Goal: Information Seeking & Learning: Find specific page/section

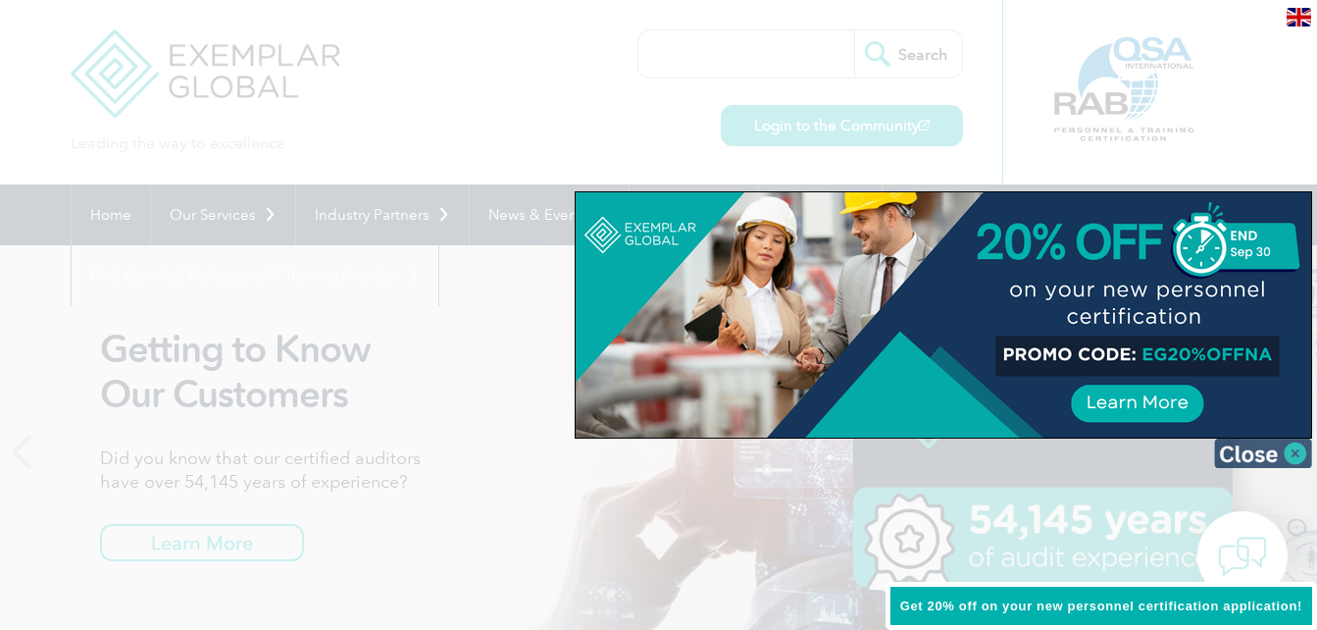
click at [1291, 449] on img at bounding box center [1263, 452] width 98 height 29
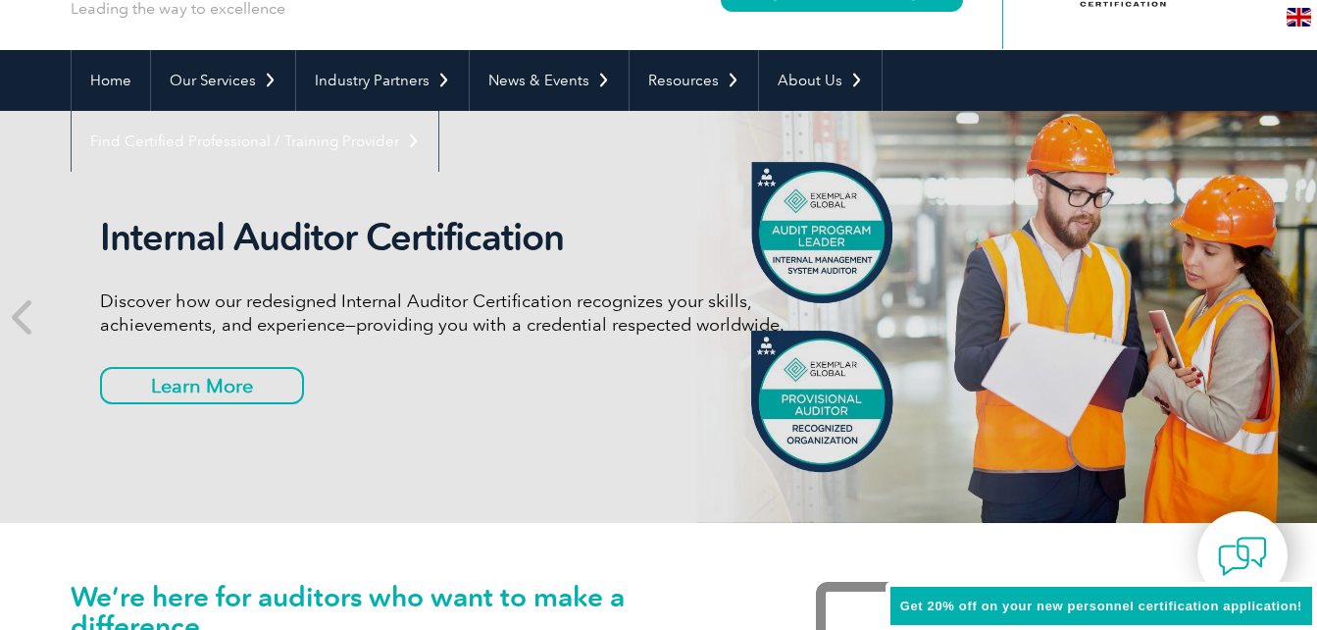
scroll to position [135, 0]
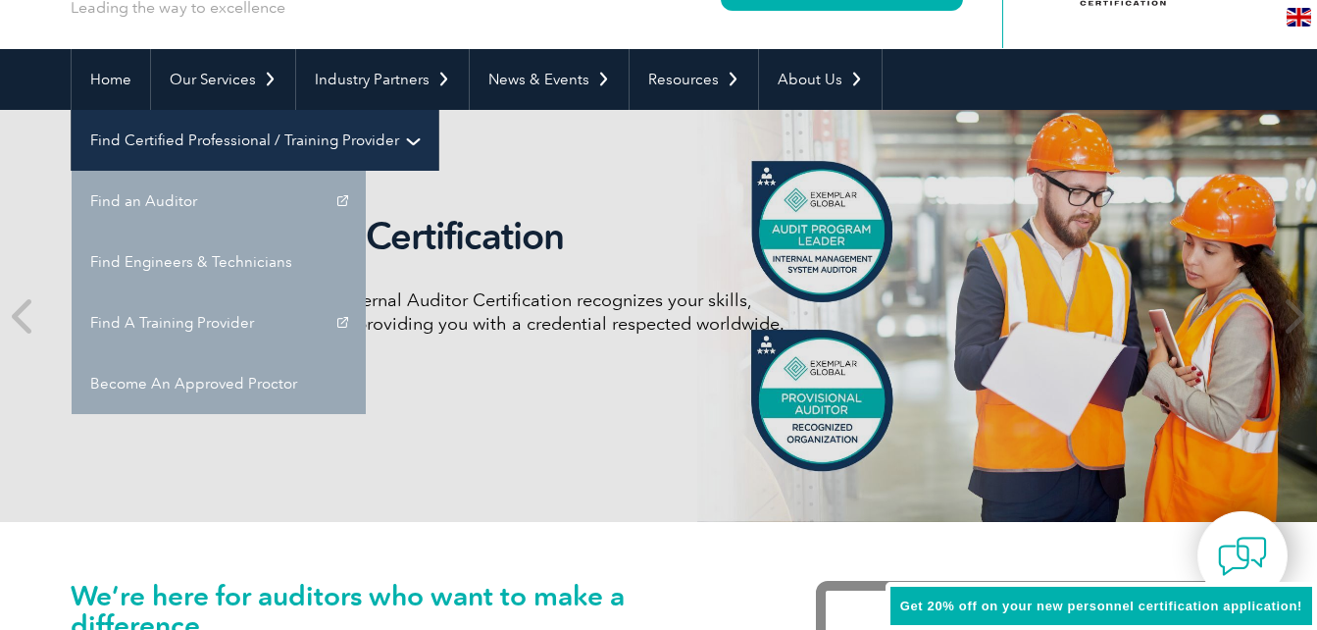
click at [438, 110] on link "Find Certified Professional / Training Provider" at bounding box center [255, 140] width 367 height 61
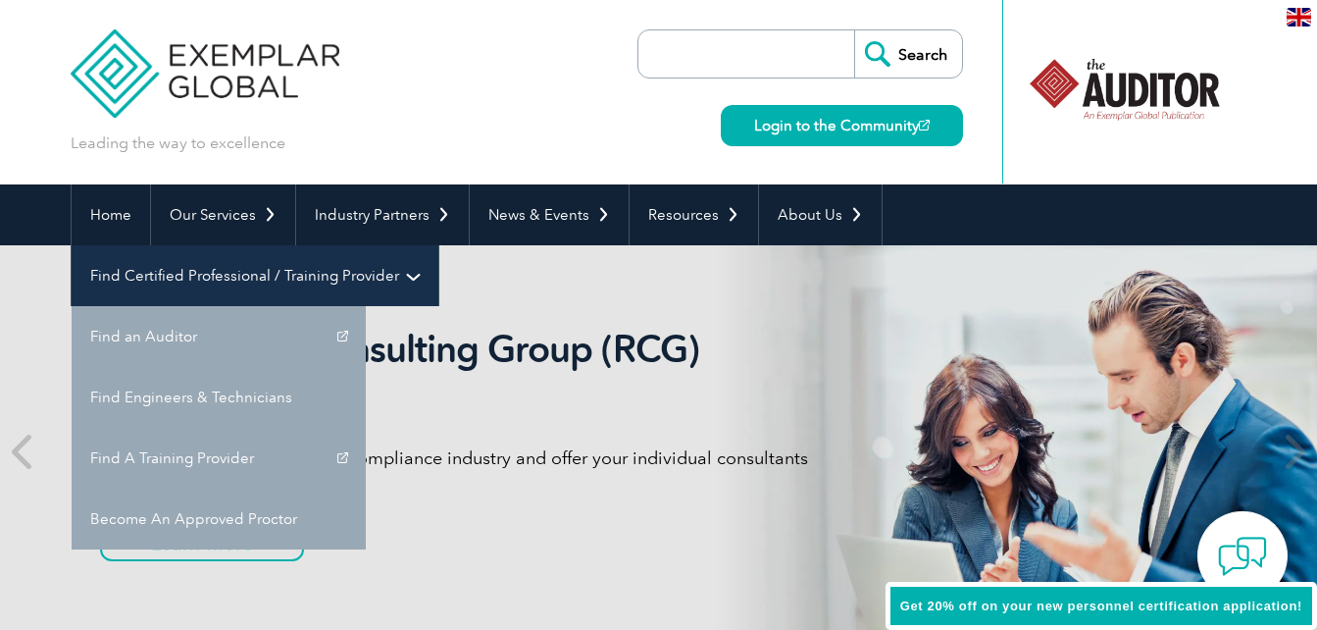
click at [438, 245] on link "Find Certified Professional / Training Provider" at bounding box center [255, 275] width 367 height 61
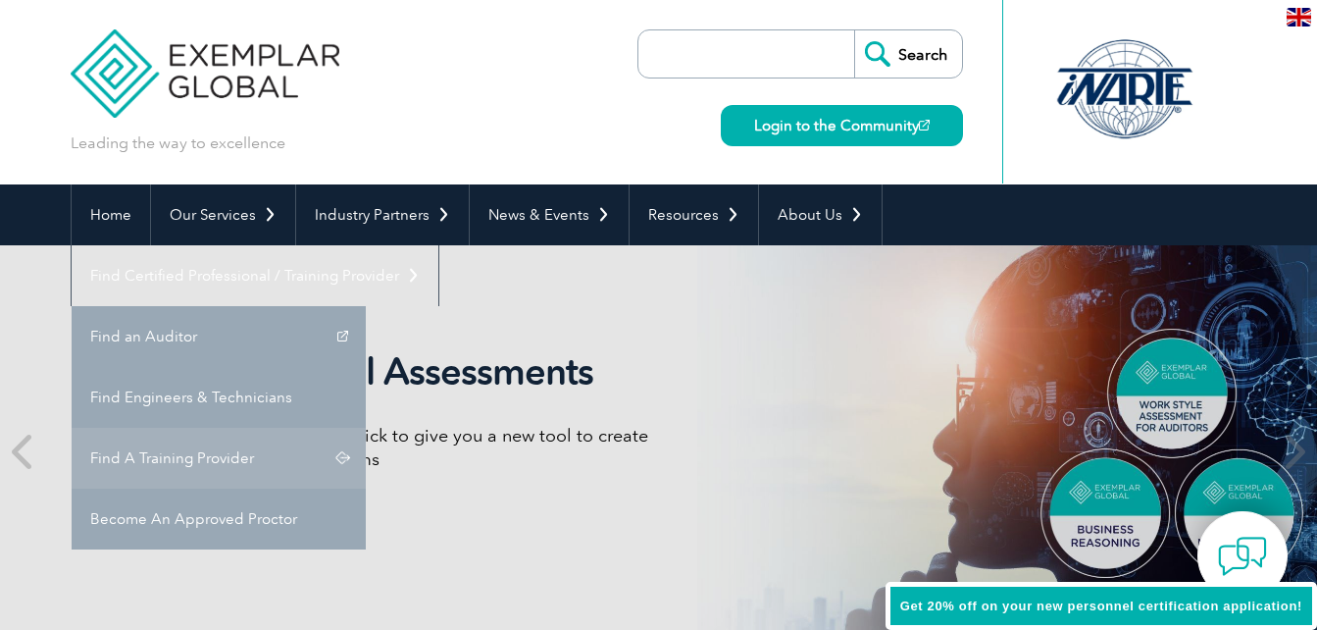
click at [366, 428] on link "Find A Training Provider" at bounding box center [219, 458] width 294 height 61
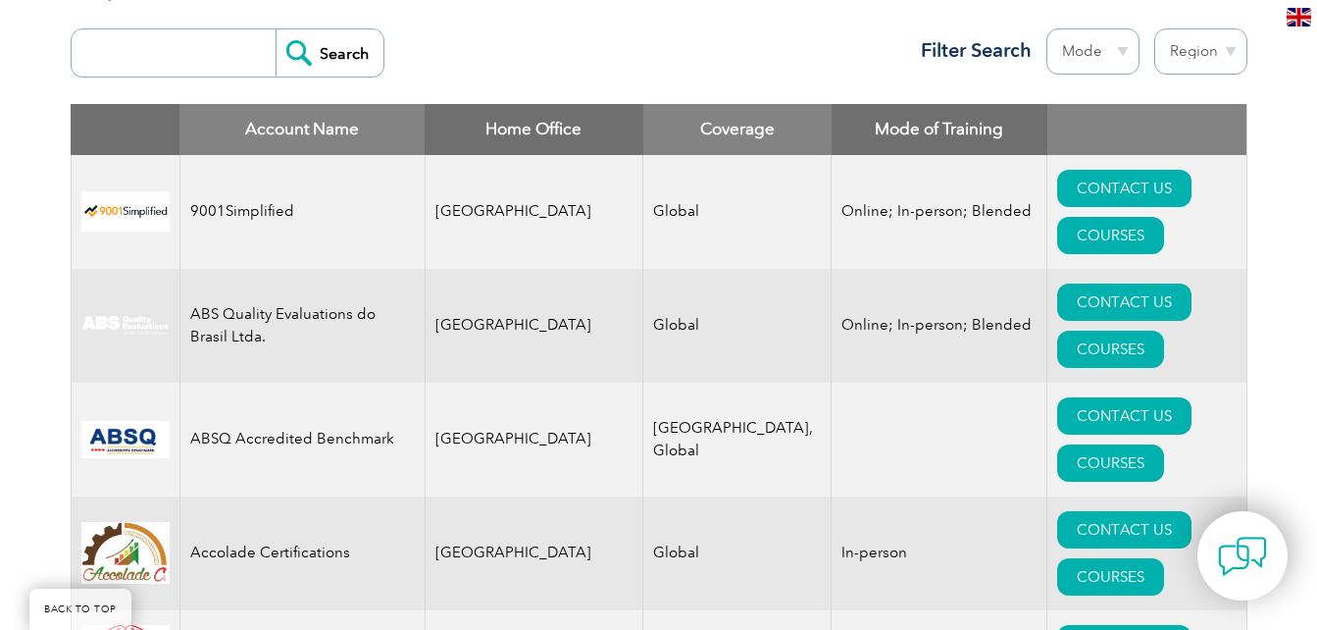
scroll to position [759, 0]
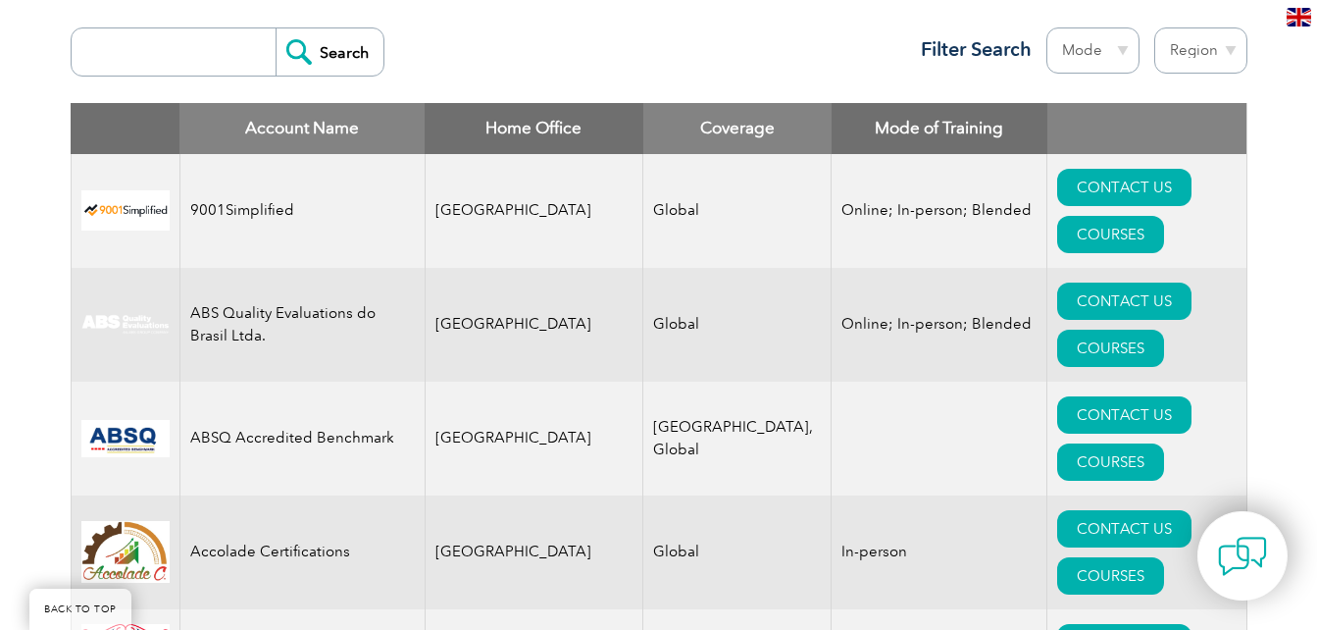
click at [1222, 46] on select "Region [GEOGRAPHIC_DATA] [GEOGRAPHIC_DATA] [GEOGRAPHIC_DATA] [GEOGRAPHIC_DATA] …" at bounding box center [1200, 50] width 93 height 46
select select "[GEOGRAPHIC_DATA]"
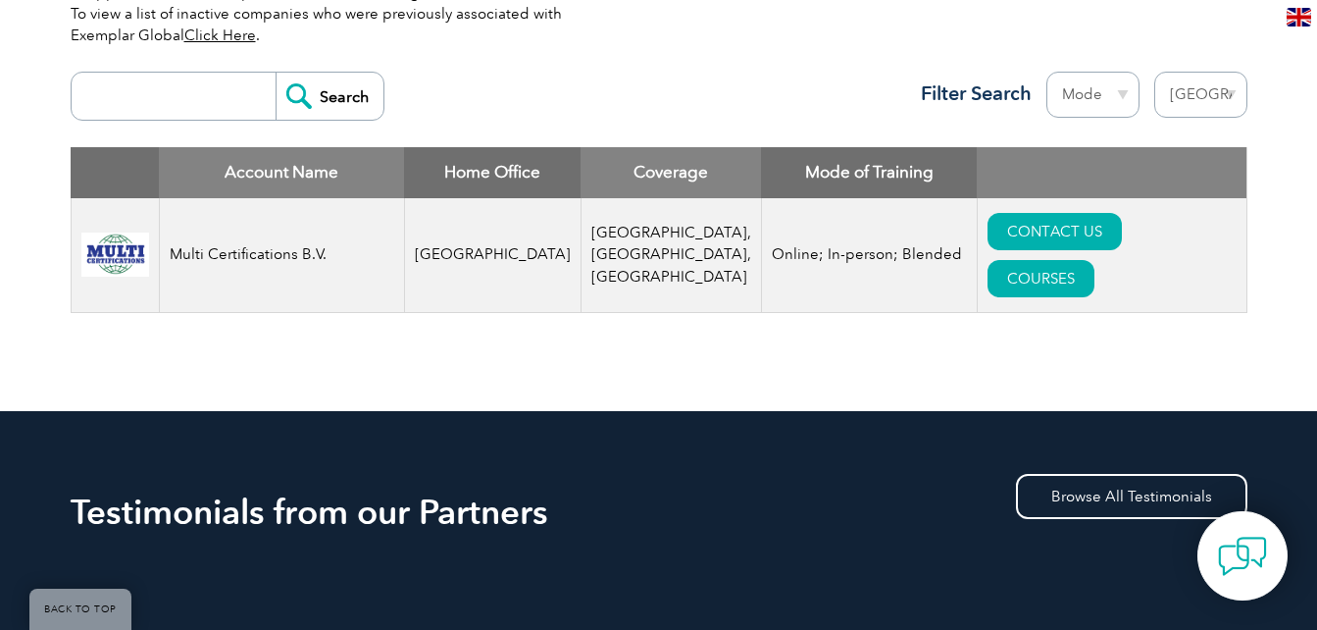
scroll to position [703, 0]
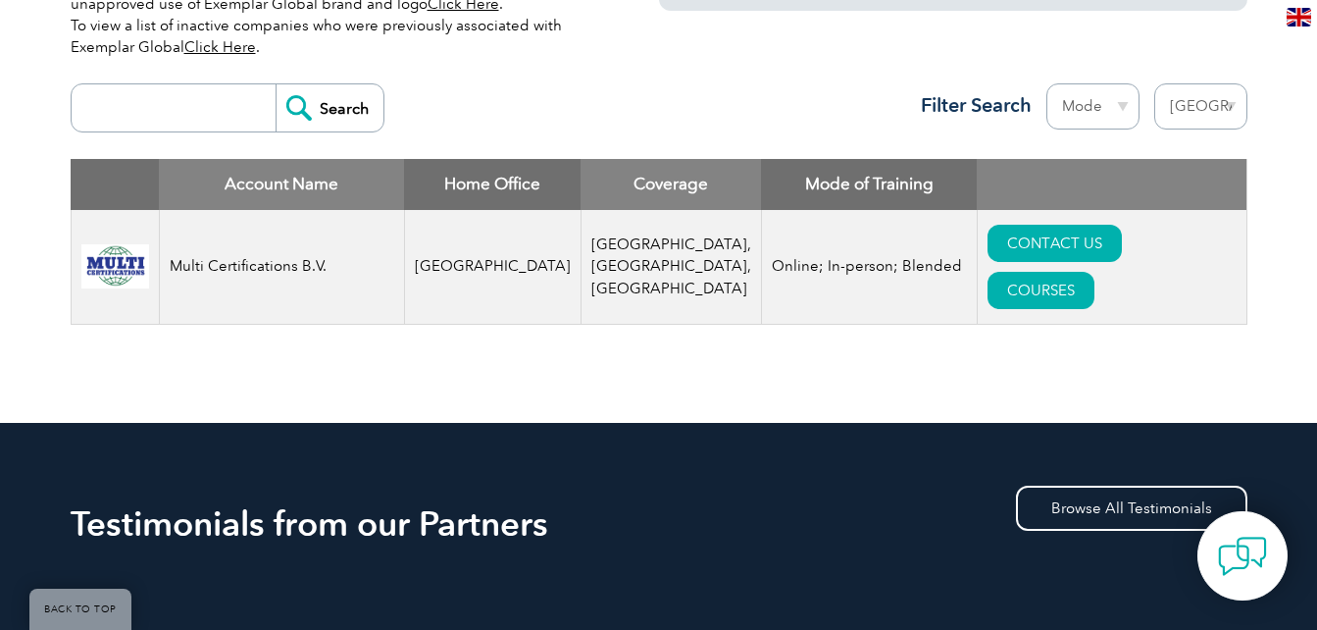
click at [1229, 110] on select "Region Australia Bahrain Bangladesh Brazil Canada Colombia Dominican Republic E…" at bounding box center [1200, 106] width 93 height 46
select select "[GEOGRAPHIC_DATA]"
click at [1154, 83] on select "Region Australia Bahrain Bangladesh Brazil Canada Colombia Dominican Republic E…" at bounding box center [1200, 106] width 93 height 46
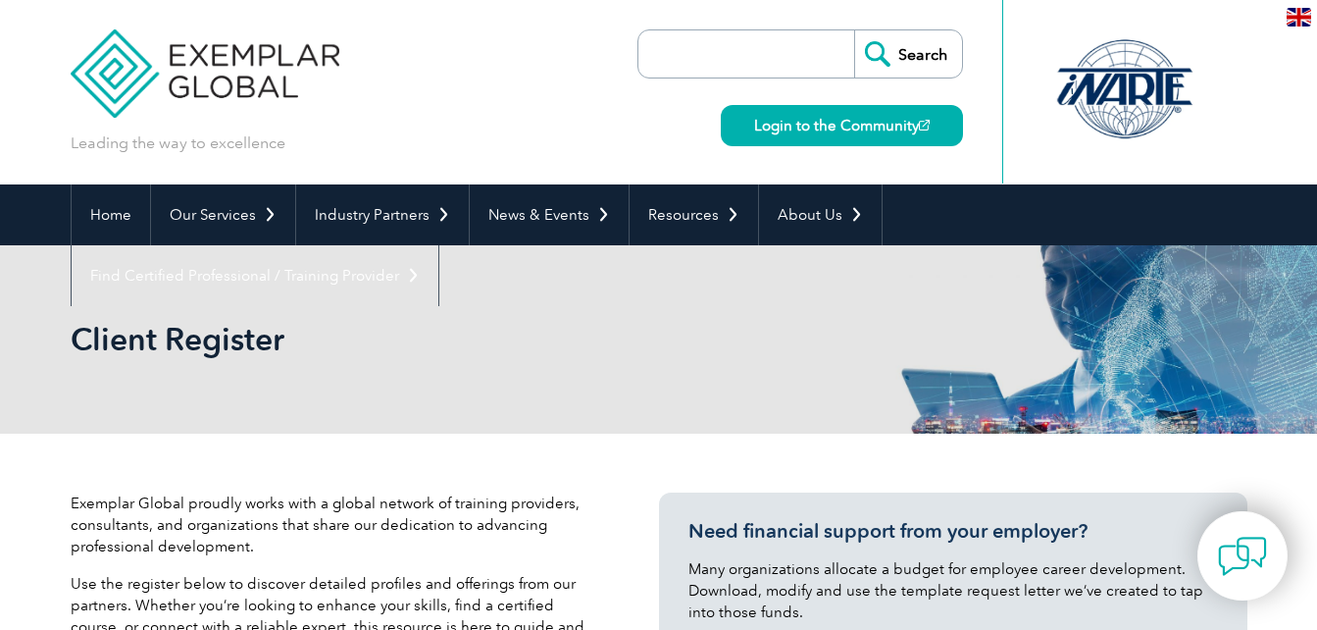
select select "[GEOGRAPHIC_DATA]"
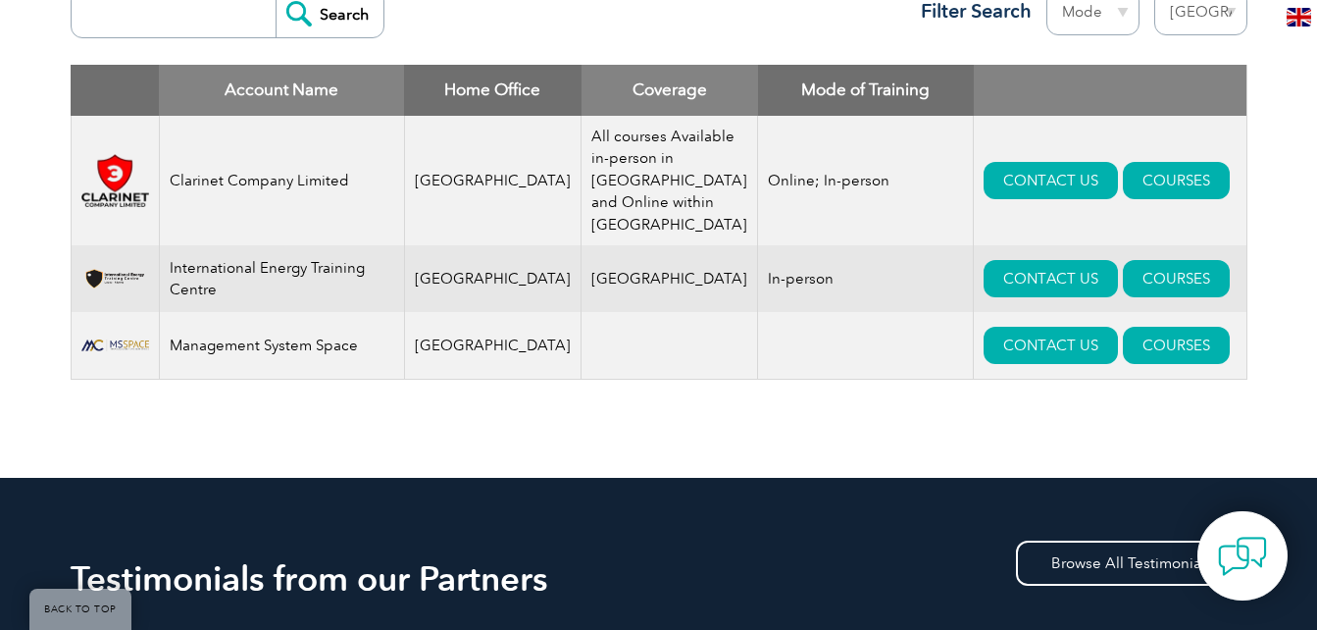
scroll to position [791, 0]
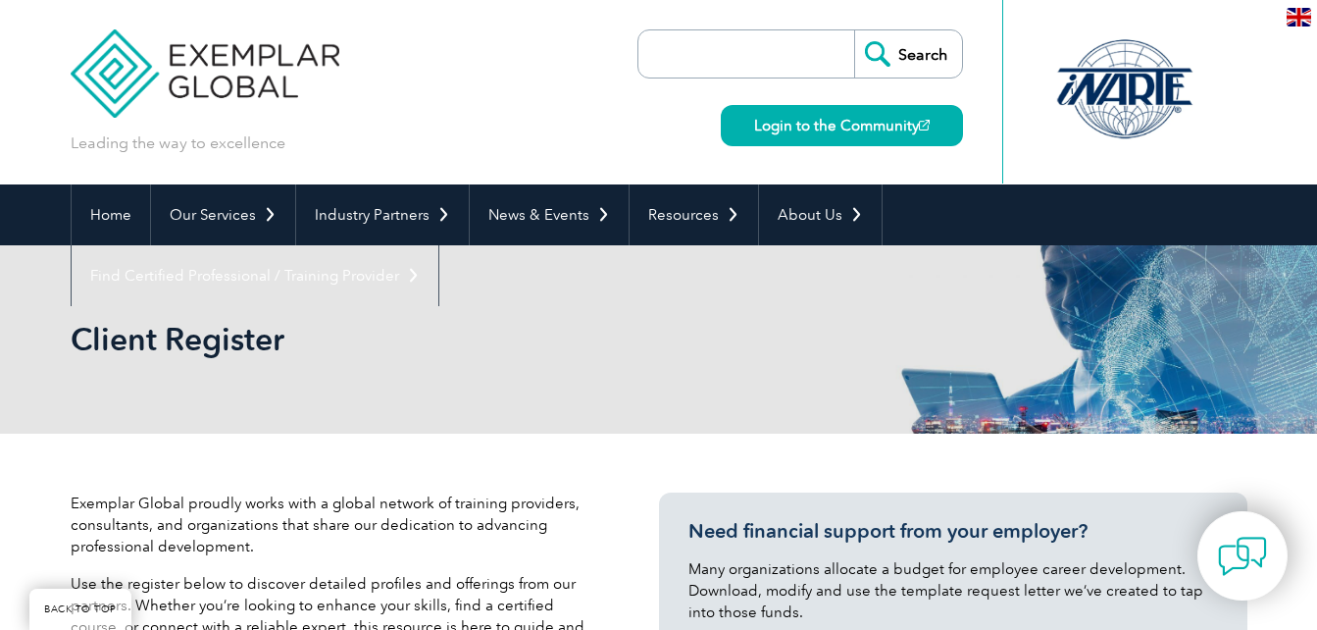
select select "[GEOGRAPHIC_DATA]"
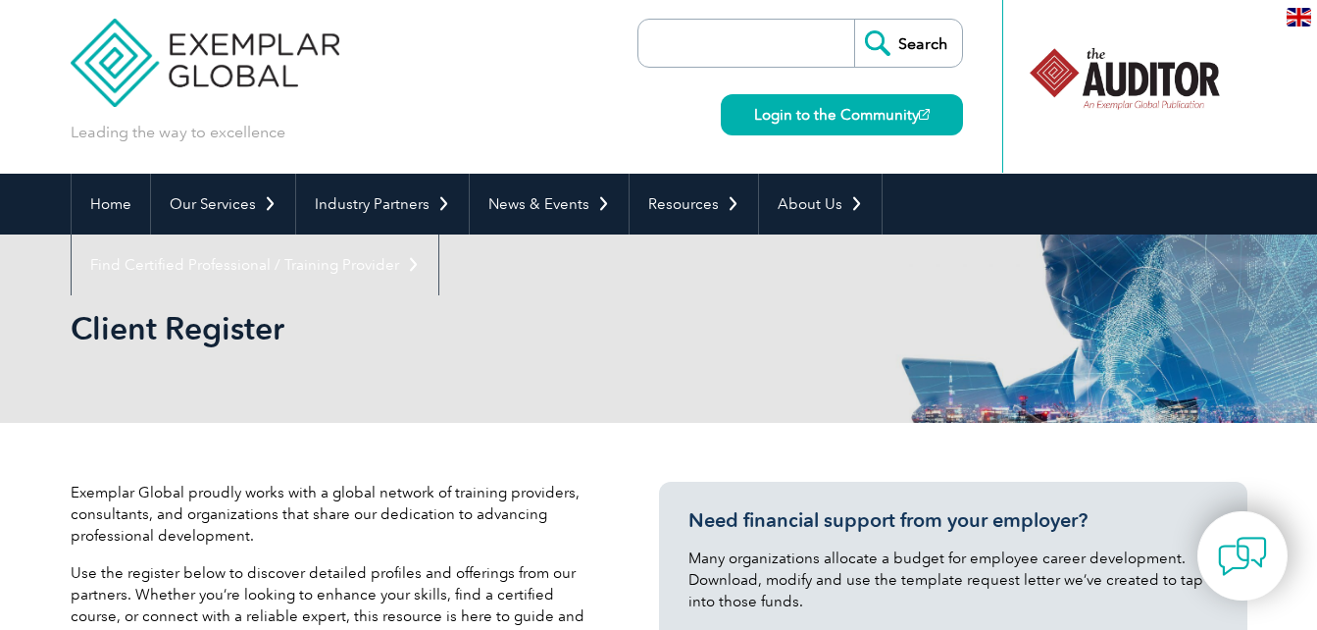
scroll to position [12, 0]
